Goal: Task Accomplishment & Management: Use online tool/utility

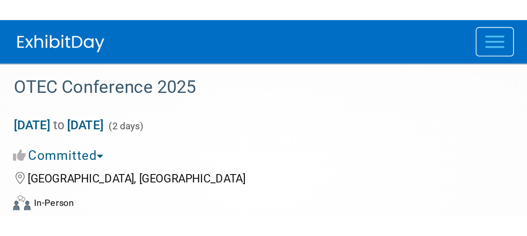
scroll to position [1661, 0]
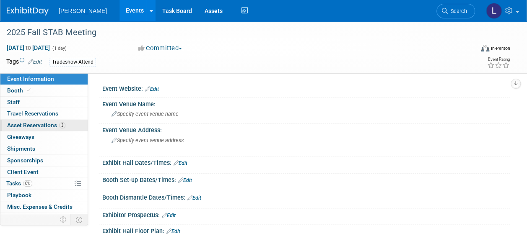
click at [18, 127] on span "Asset Reservations 3" at bounding box center [36, 125] width 58 height 7
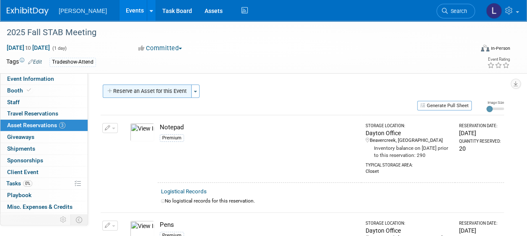
click at [173, 96] on button "Reserve an Asset for this Event" at bounding box center [147, 91] width 89 height 13
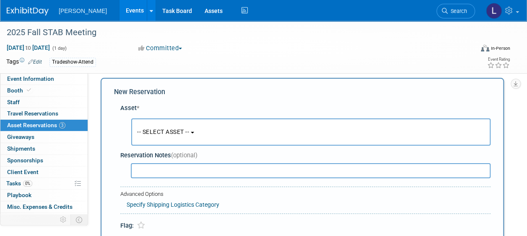
scroll to position [8, 0]
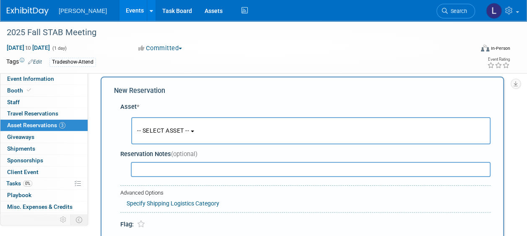
click at [194, 168] on input "text" at bounding box center [311, 169] width 360 height 15
click at [203, 127] on button "-- SELECT ASSET --" at bounding box center [310, 130] width 359 height 27
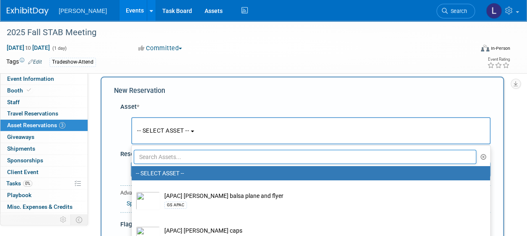
click at [181, 160] on input "text" at bounding box center [305, 157] width 342 height 14
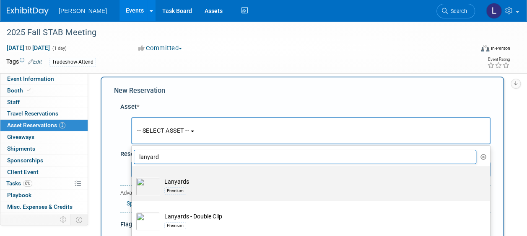
scroll to position [50, 0]
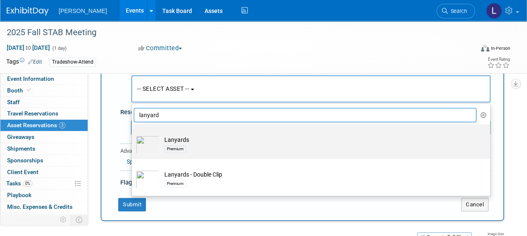
type input "lanyard"
click at [231, 140] on td "Lanyards Premium" at bounding box center [316, 145] width 313 height 18
click at [133, 135] on input "Lanyards Premium" at bounding box center [129, 131] width 5 height 5
select select "10723121"
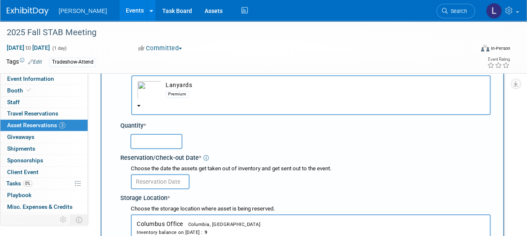
click at [158, 142] on input "text" at bounding box center [156, 141] width 52 height 15
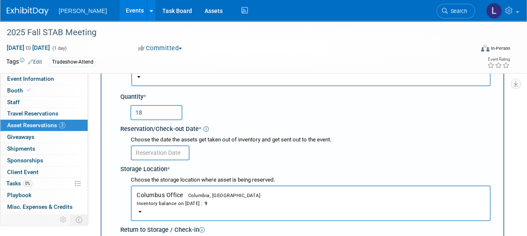
scroll to position [92, 0]
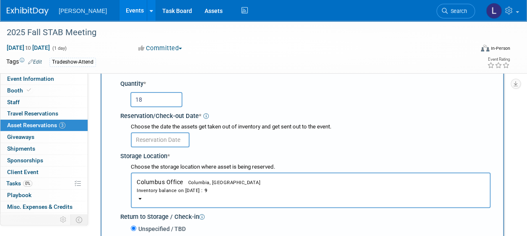
type input "18"
click at [202, 179] on span "Columbus Office Columbia, [GEOGRAPHIC_DATA] Inventory balance on [DATE] : 9" at bounding box center [311, 187] width 348 height 16
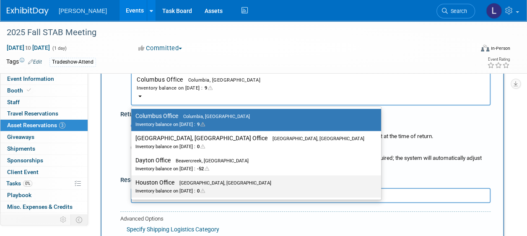
scroll to position [176, 0]
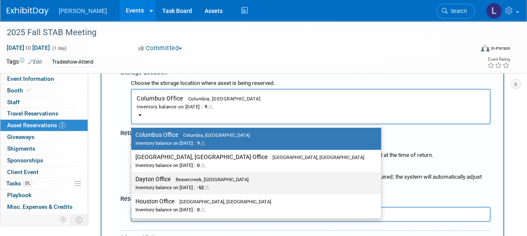
click at [173, 182] on span "Beavercreek, [GEOGRAPHIC_DATA]" at bounding box center [210, 179] width 78 height 5
click at [132, 182] on input "Dayton Office Beavercreek, [GEOGRAPHIC_DATA] Inventory balance on [DATE] : -52" at bounding box center [129, 179] width 5 height 5
select select "11223930"
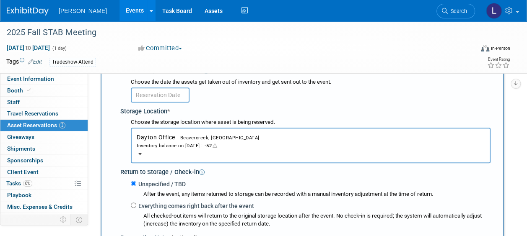
scroll to position [92, 0]
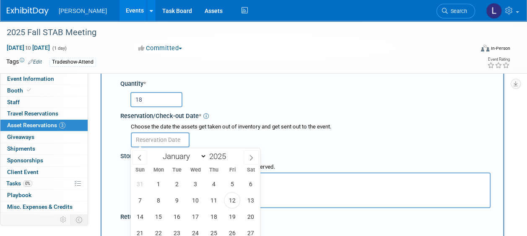
click at [166, 141] on input "text" at bounding box center [160, 139] width 59 height 15
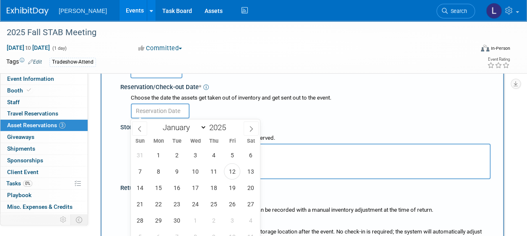
scroll to position [134, 0]
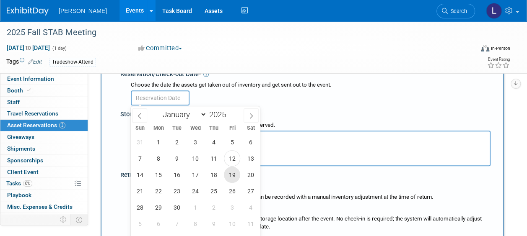
click at [231, 173] on span "19" at bounding box center [232, 175] width 16 height 16
type input "[DATE]"
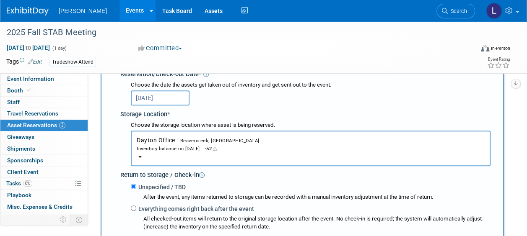
click at [248, 181] on div "Unspecified / TBD After the event, any items returned to storage can be recorde…" at bounding box center [307, 207] width 367 height 52
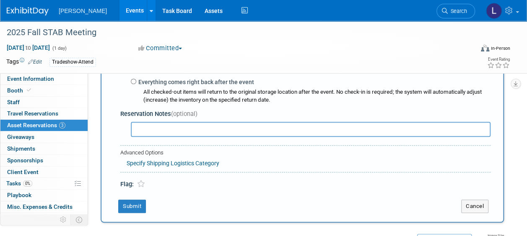
scroll to position [259, 0]
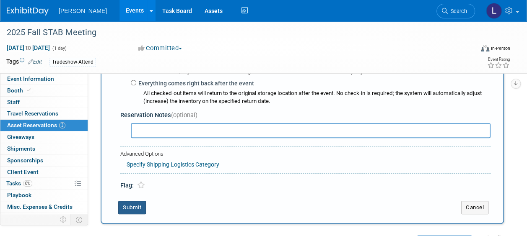
click at [141, 206] on button "Submit" at bounding box center [132, 207] width 28 height 13
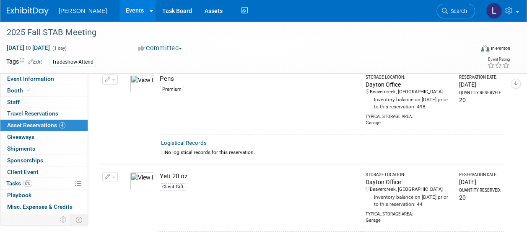
scroll to position [10, 0]
